Goal: Navigation & Orientation: Find specific page/section

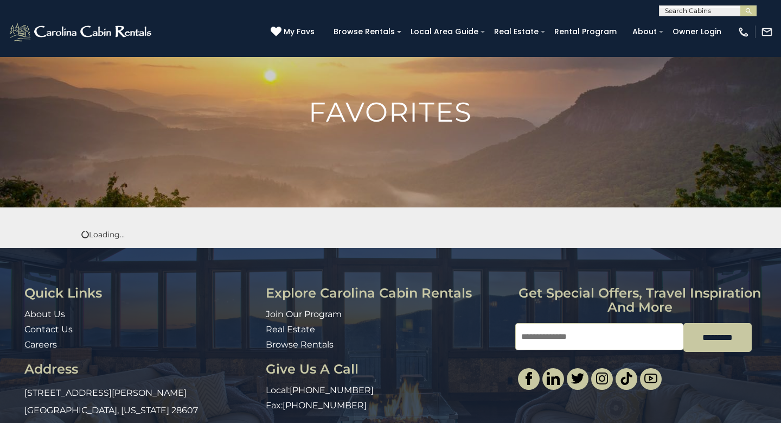
scroll to position [83, 0]
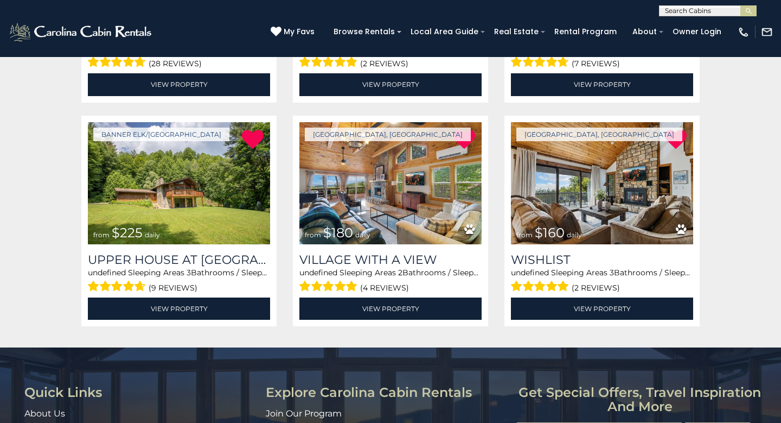
scroll to position [601, 0]
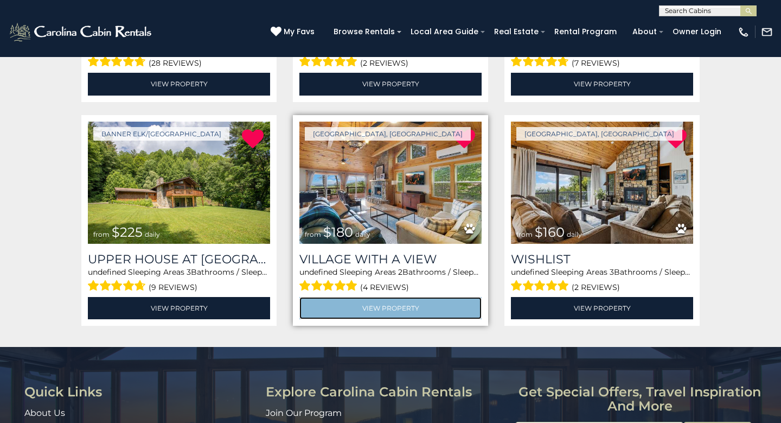
click at [381, 306] on link "View Property" at bounding box center [391, 308] width 182 height 22
